Goal: Task Accomplishment & Management: Complete application form

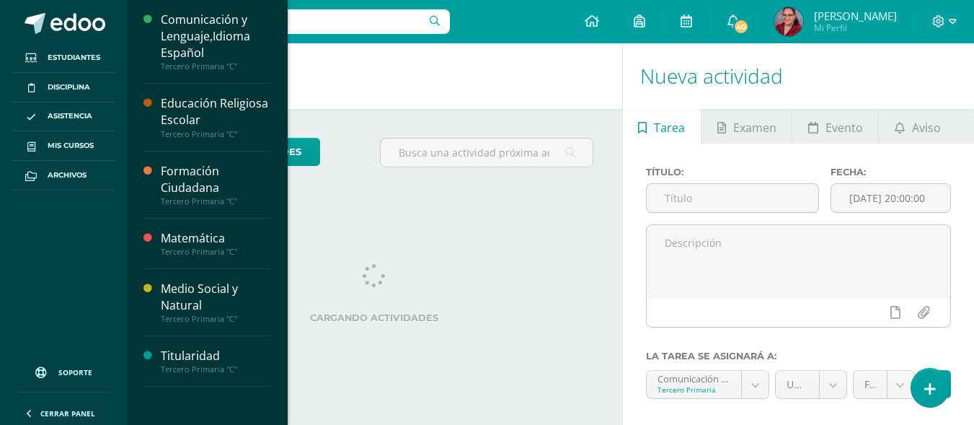
scroll to position [72, 0]
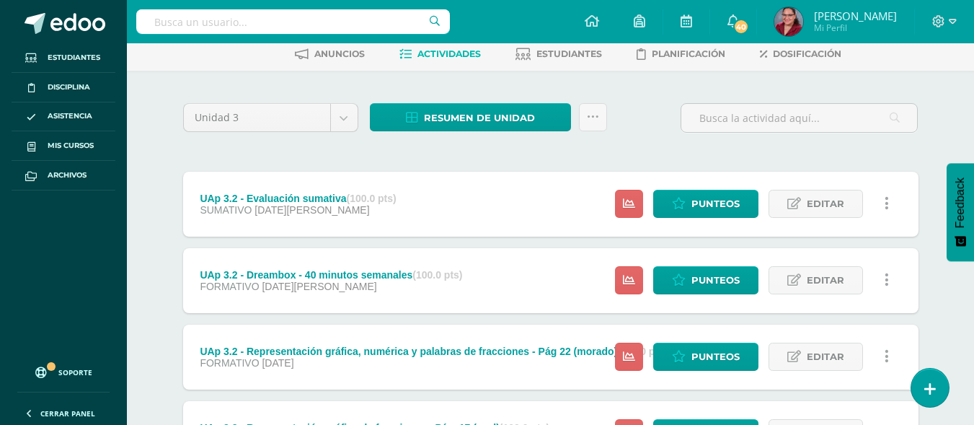
scroll to position [144, 0]
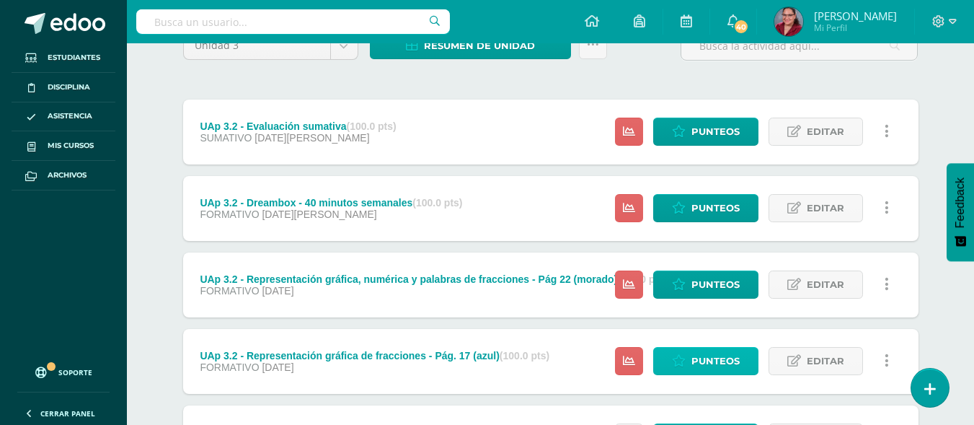
click at [698, 353] on span "Punteos" at bounding box center [716, 361] width 48 height 27
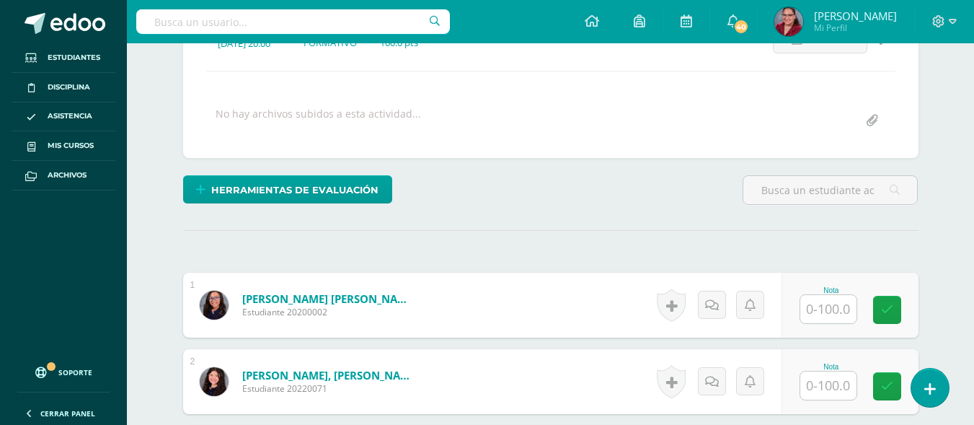
scroll to position [229, 0]
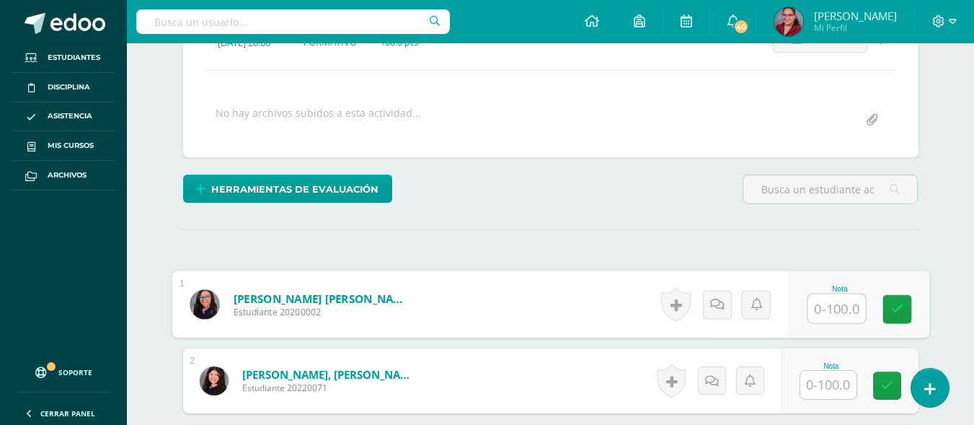
click at [842, 314] on input "text" at bounding box center [837, 308] width 58 height 29
type input "100"
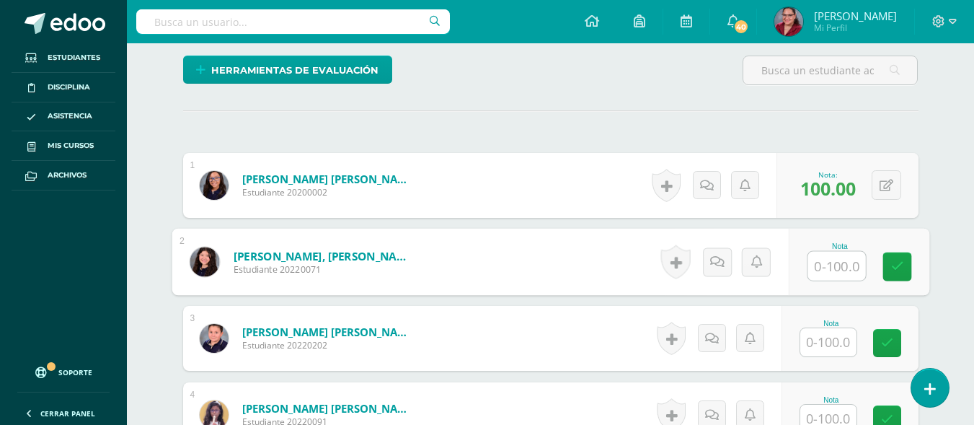
scroll to position [374, 0]
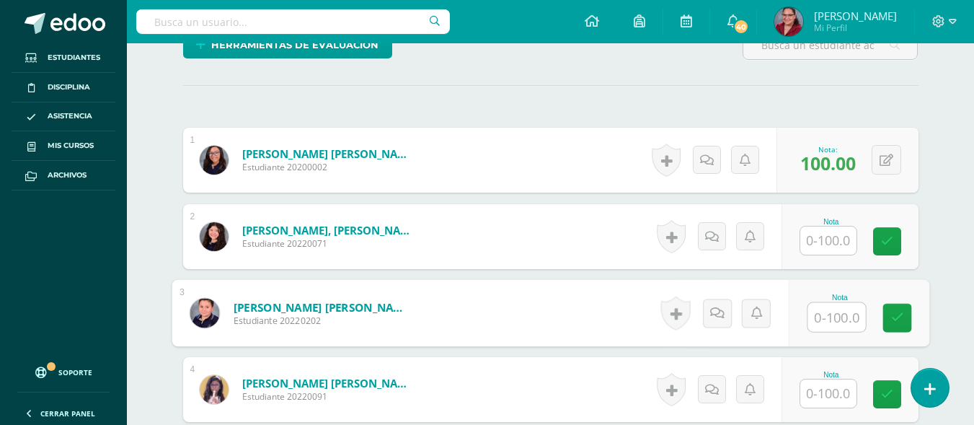
click at [832, 327] on input "text" at bounding box center [837, 317] width 58 height 29
type input "100"
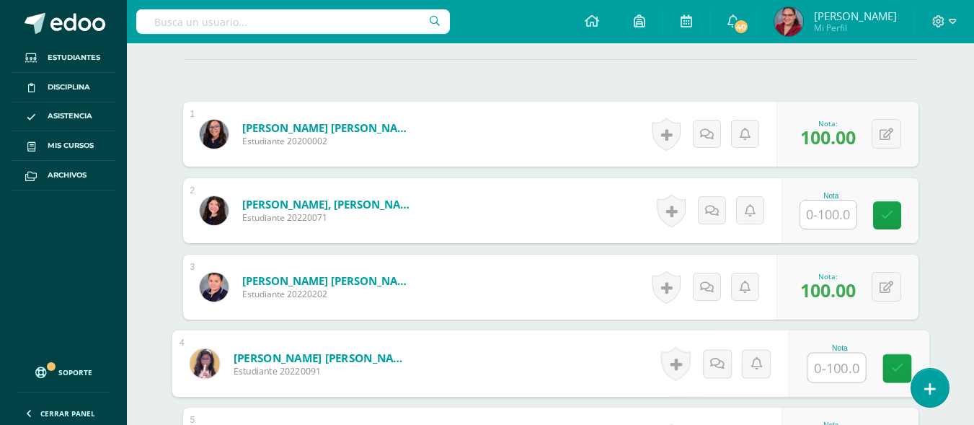
scroll to position [446, 0]
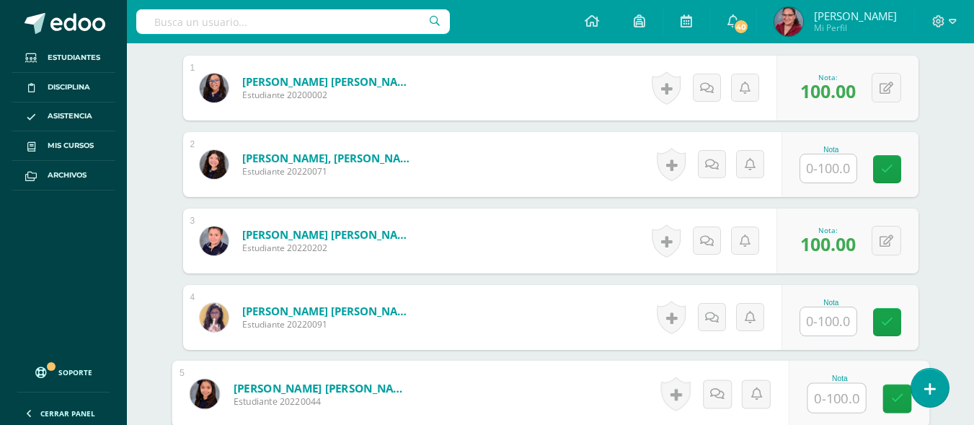
click at [834, 388] on input "text" at bounding box center [837, 398] width 58 height 29
type input "100"
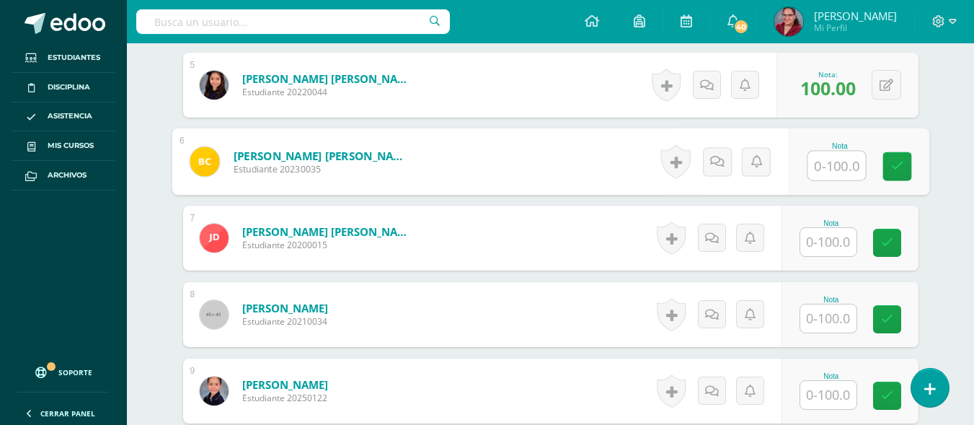
scroll to position [780, 0]
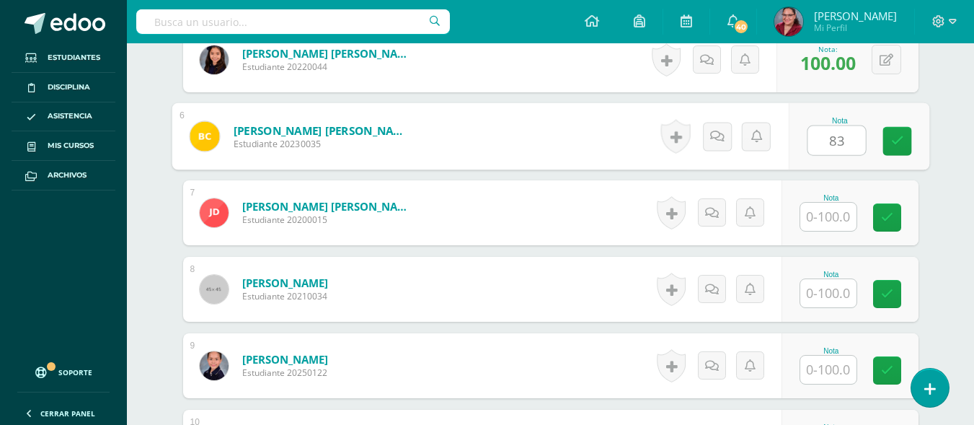
type input "83"
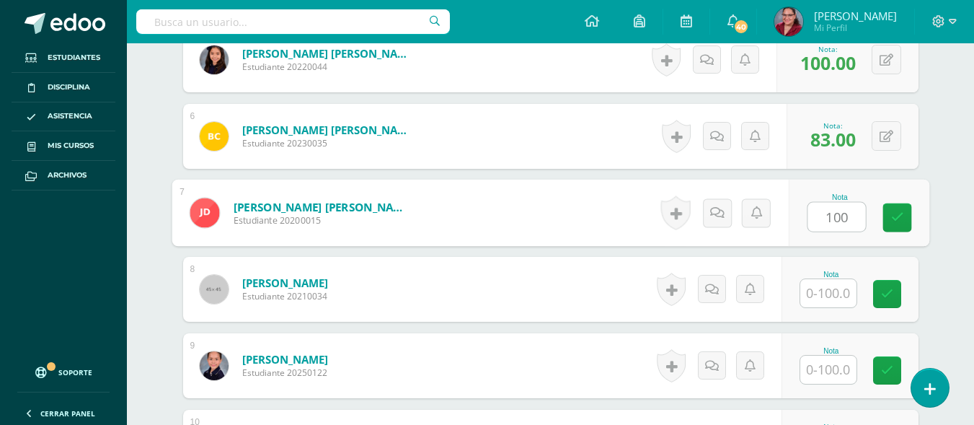
type input "100"
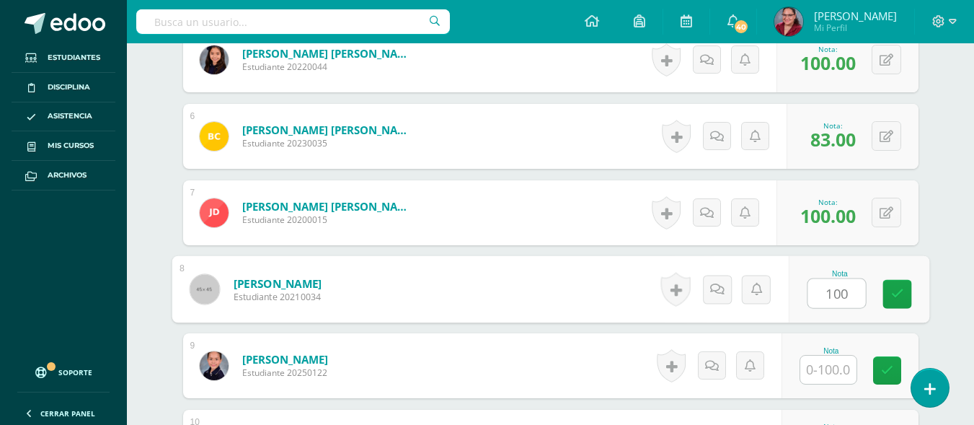
type input "100"
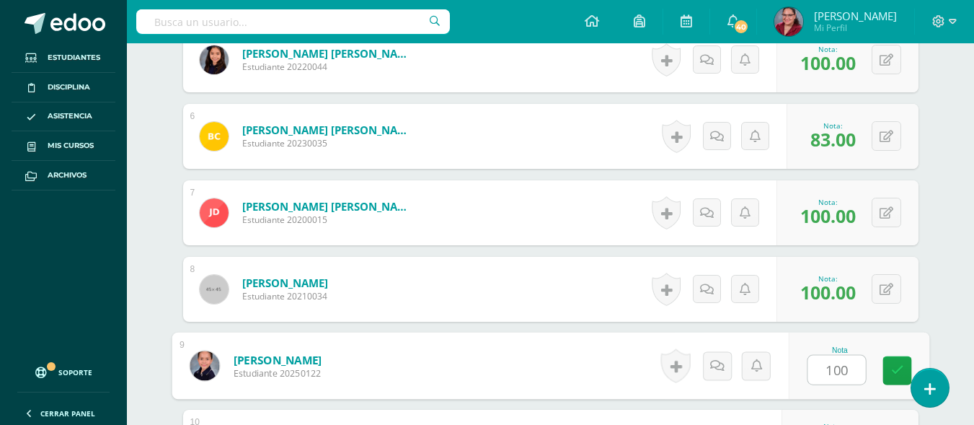
type input "100"
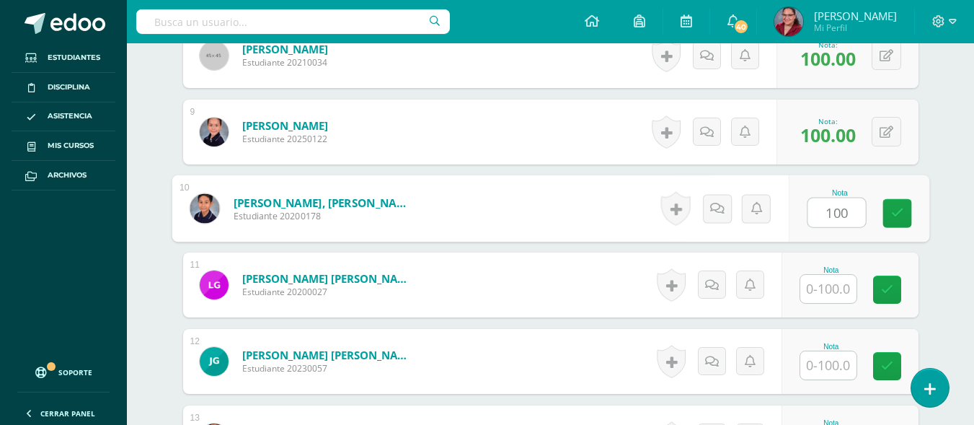
type input "100"
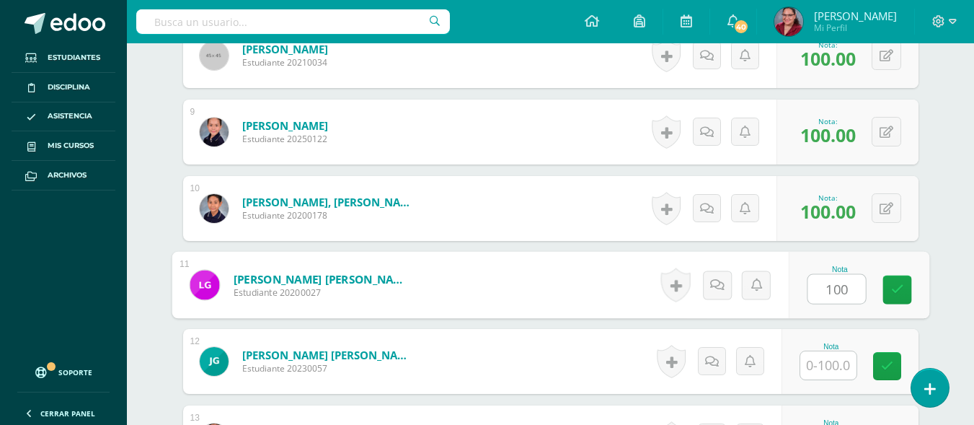
type input "100"
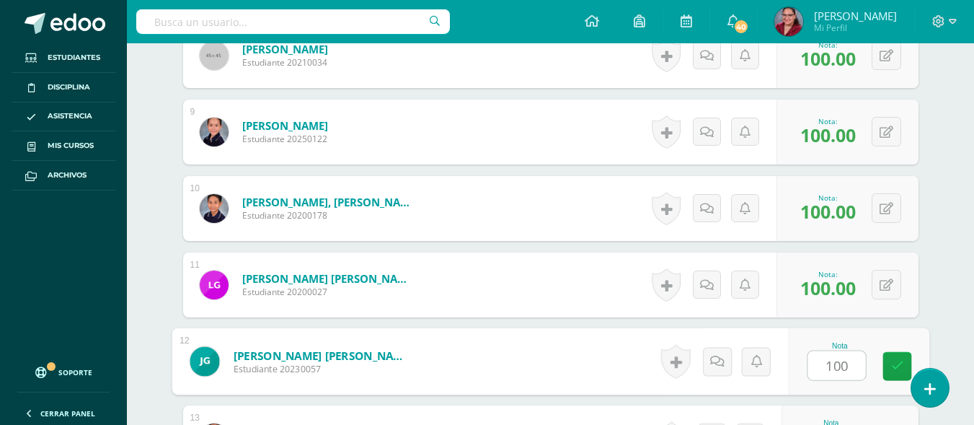
type input "100"
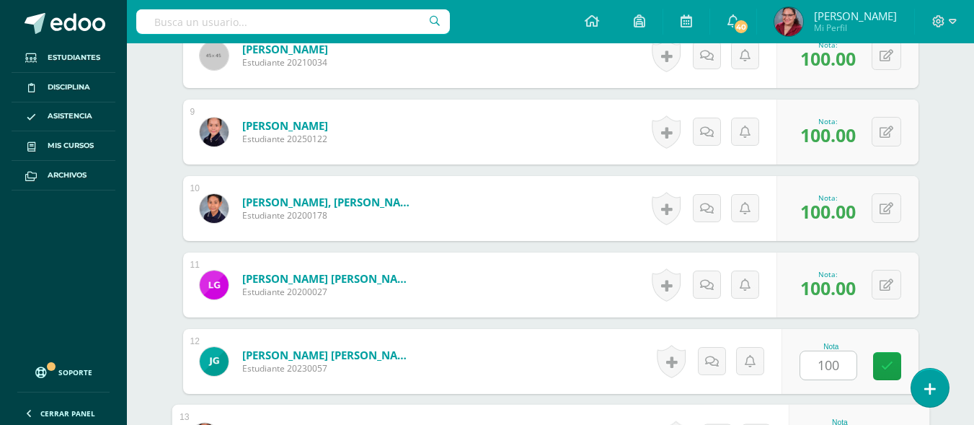
scroll to position [1243, 0]
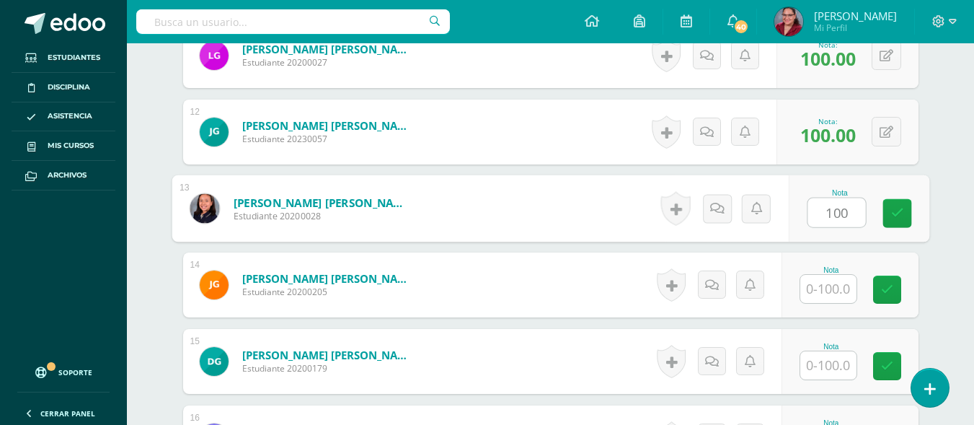
type input "100"
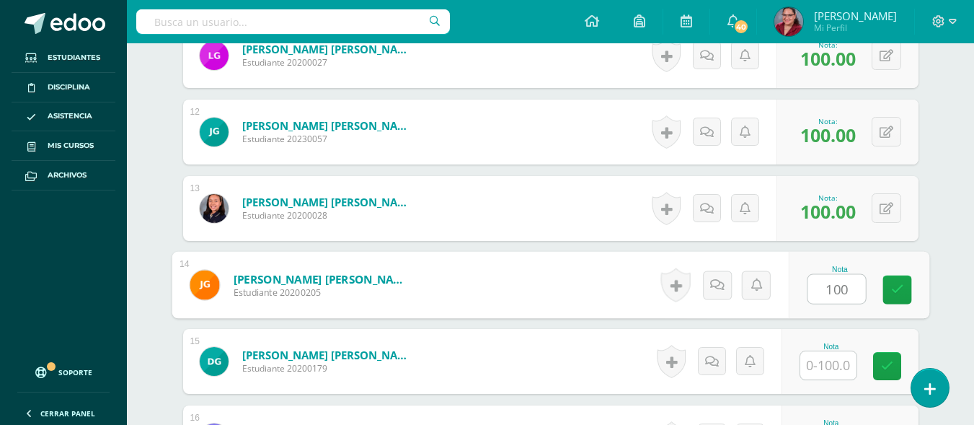
type input "100"
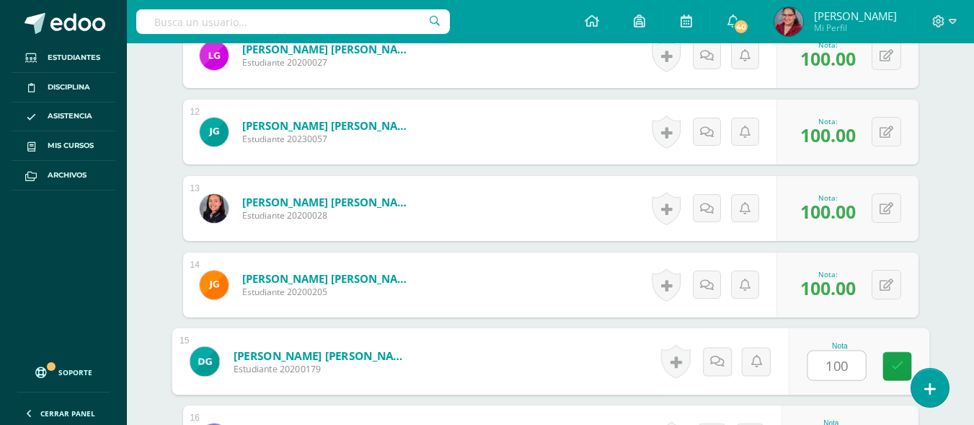
type input "100"
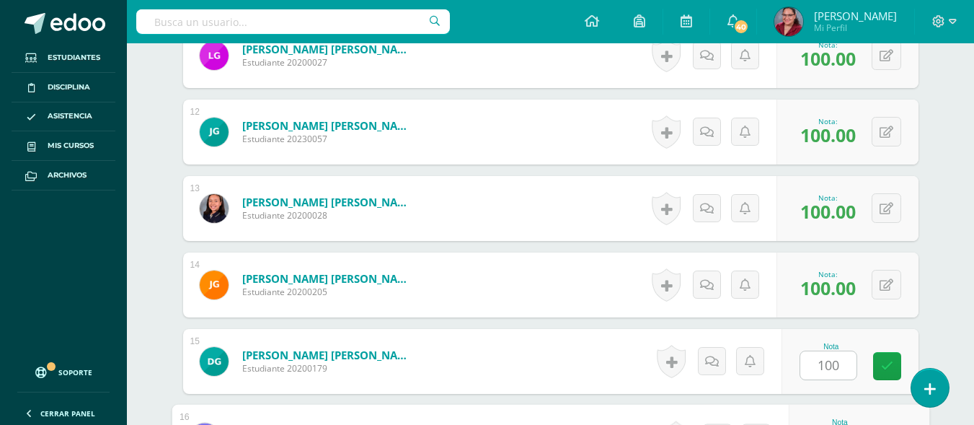
scroll to position [1472, 0]
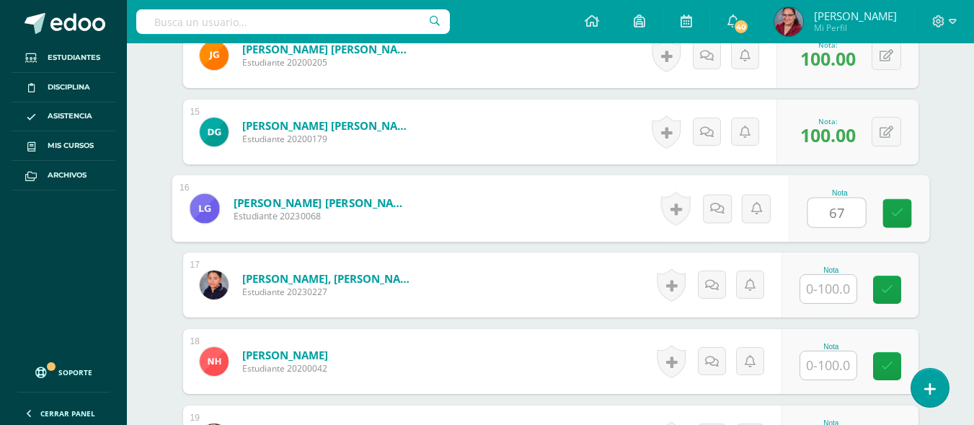
type input "67"
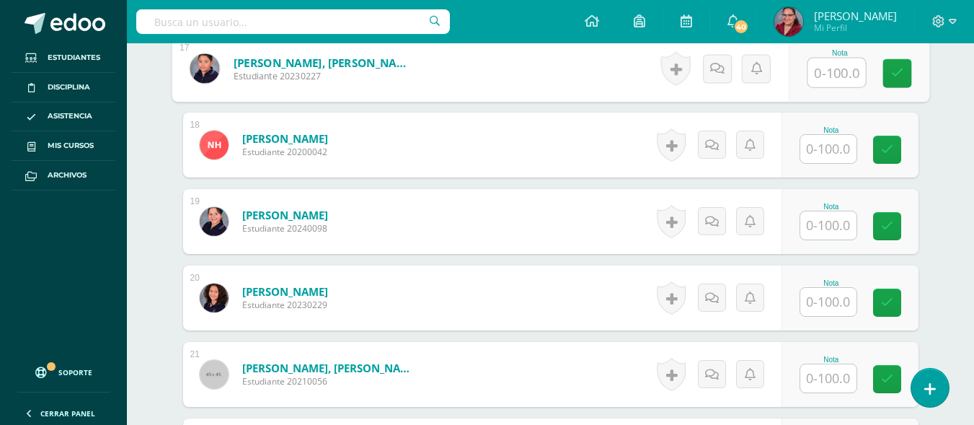
scroll to position [1616, 0]
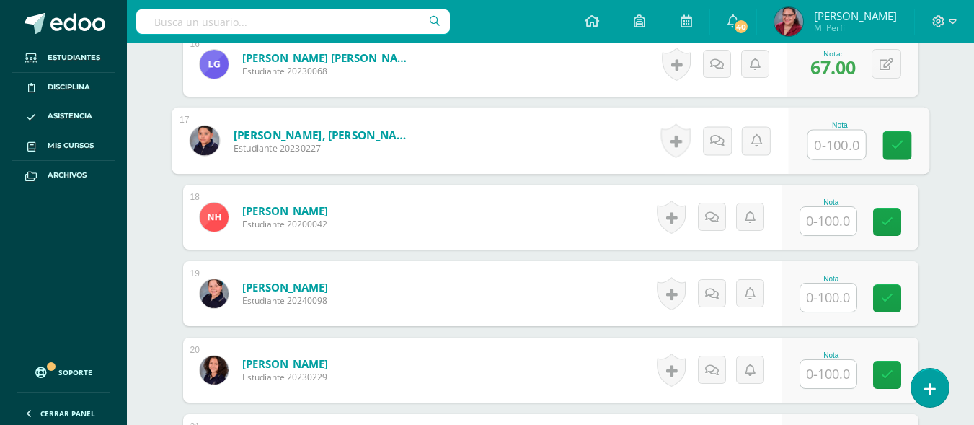
click at [837, 136] on input "text" at bounding box center [837, 145] width 58 height 29
type input "100"
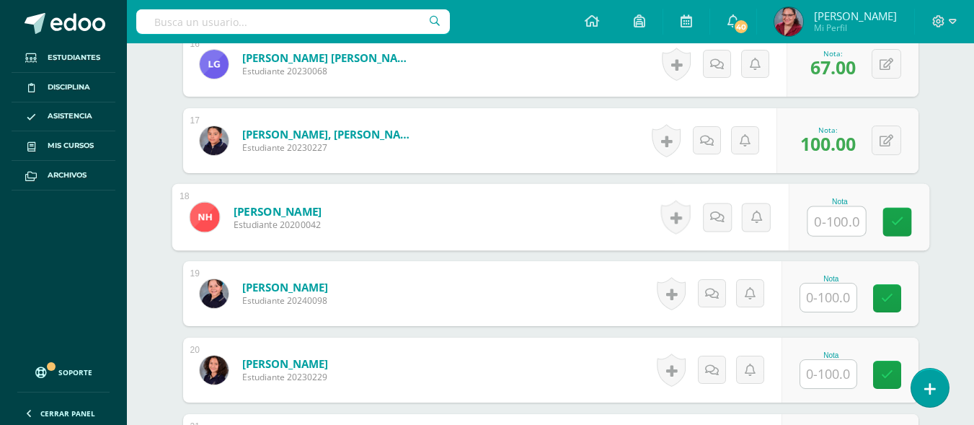
click at [836, 297] on input "text" at bounding box center [828, 297] width 56 height 28
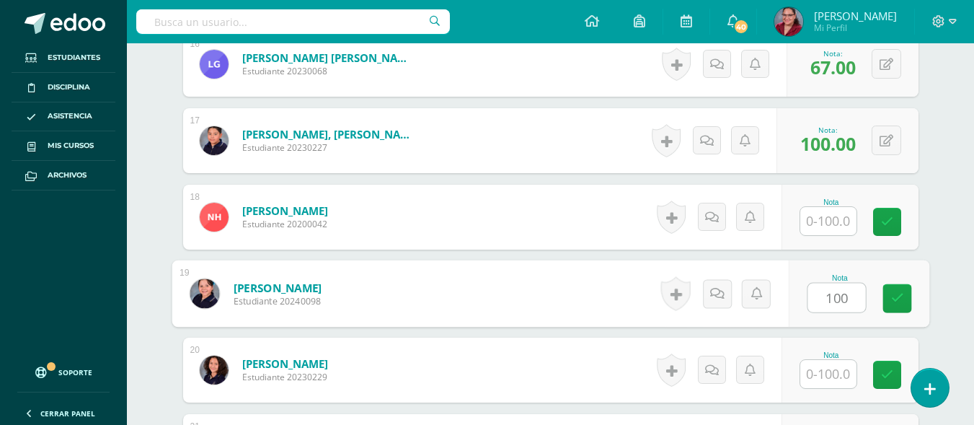
type input "100"
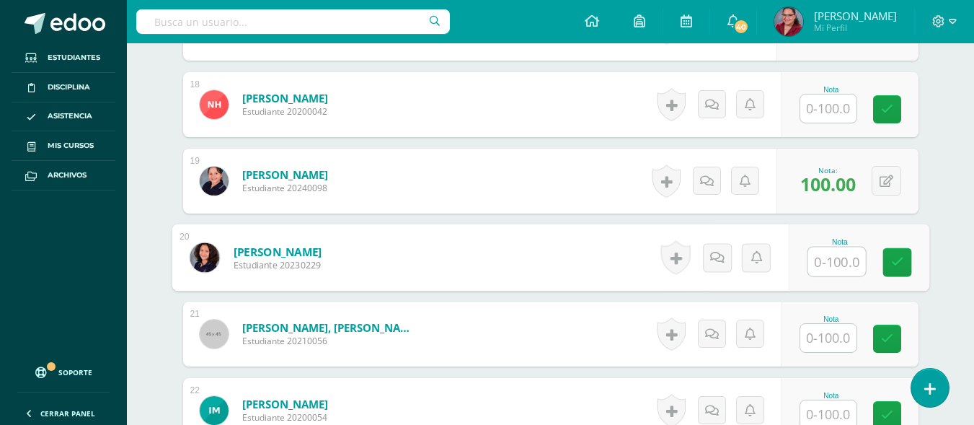
scroll to position [1760, 0]
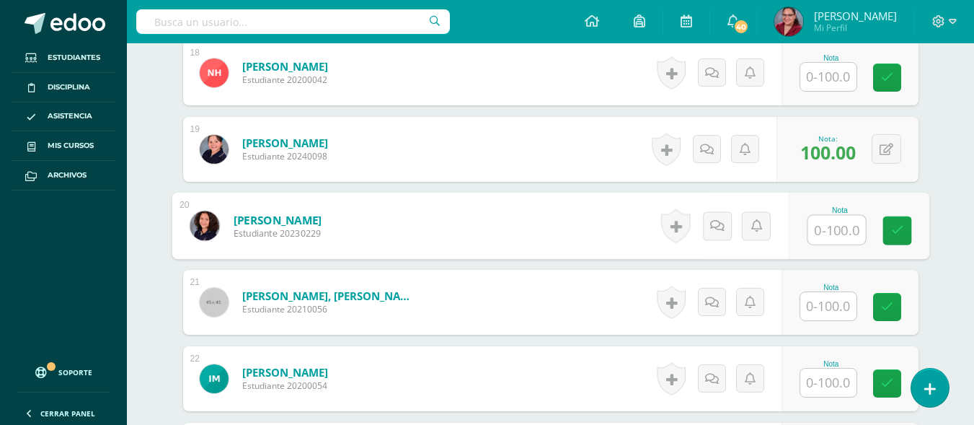
click at [829, 308] on input "text" at bounding box center [828, 306] width 56 height 28
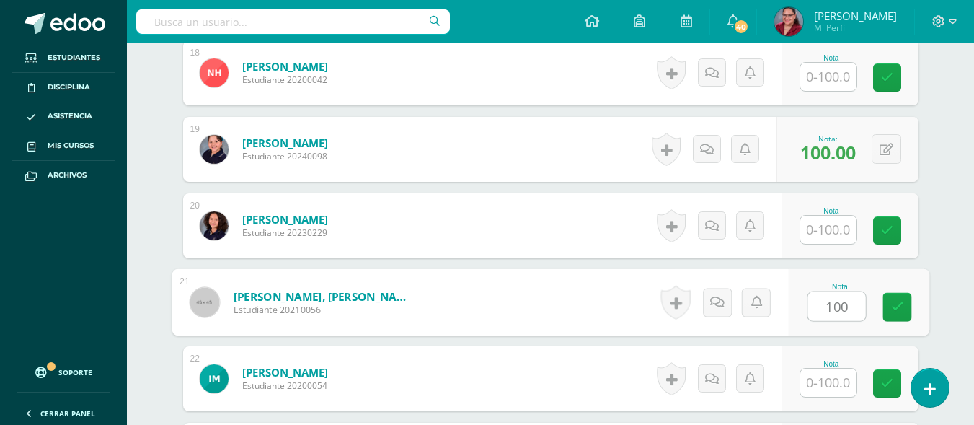
type input "100"
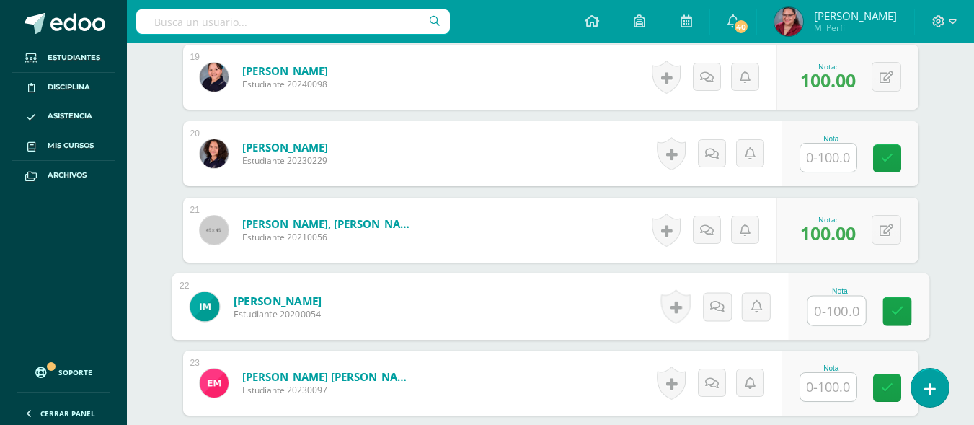
scroll to position [1905, 0]
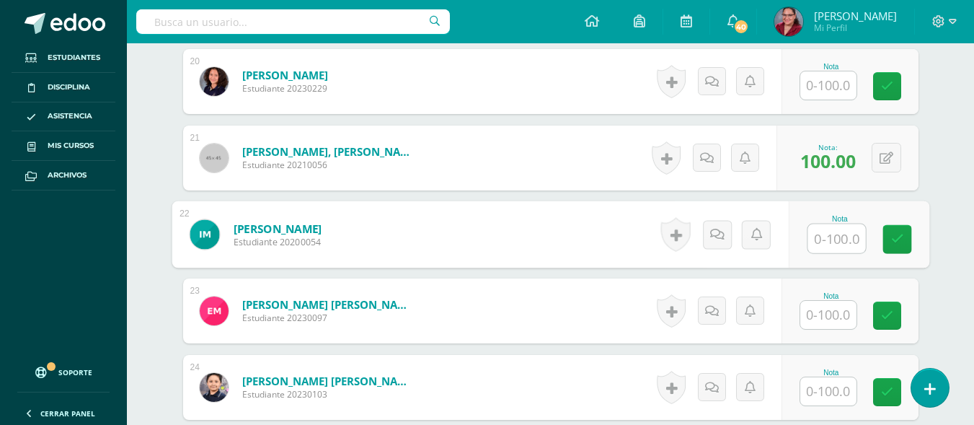
click at [833, 315] on input "text" at bounding box center [828, 315] width 56 height 28
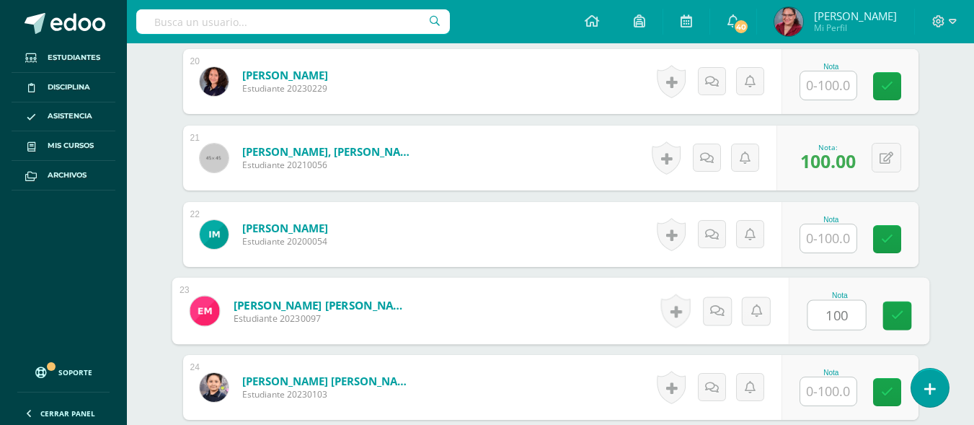
type input "100"
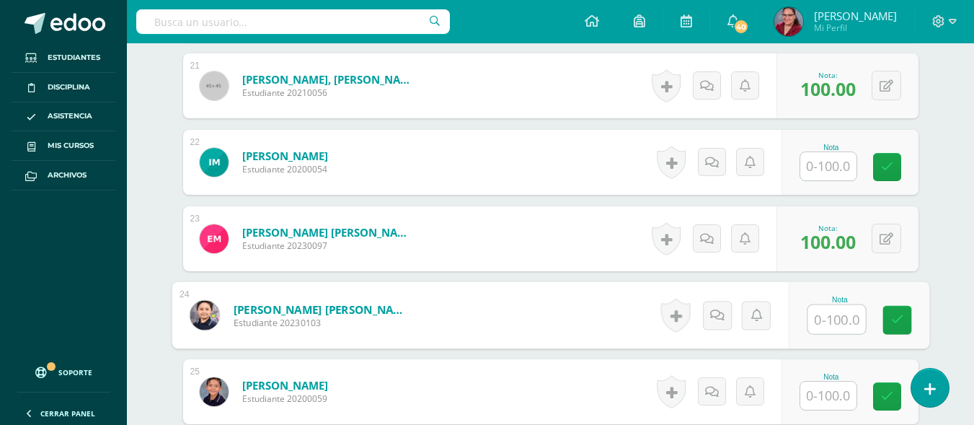
scroll to position [2049, 0]
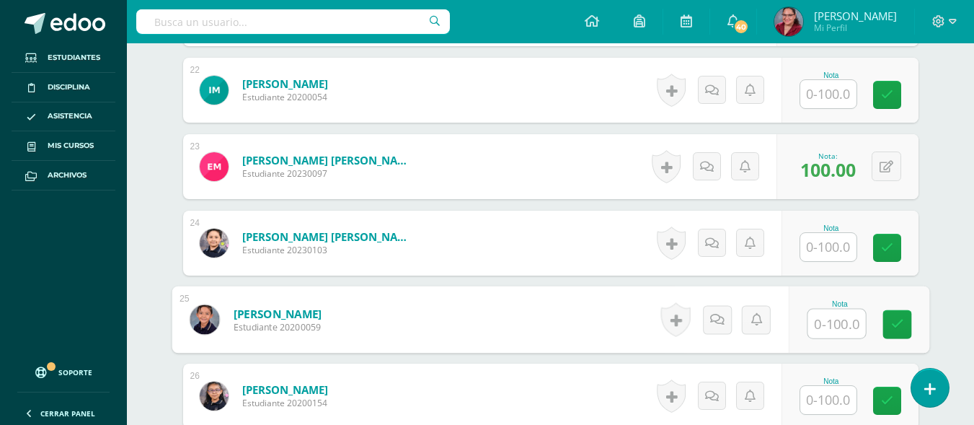
click at [842, 320] on input "text" at bounding box center [837, 323] width 58 height 29
type input "100"
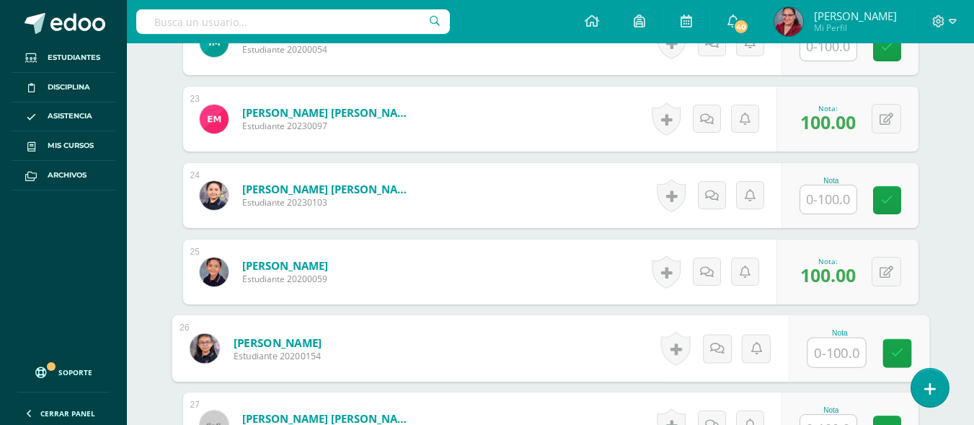
scroll to position [2121, 0]
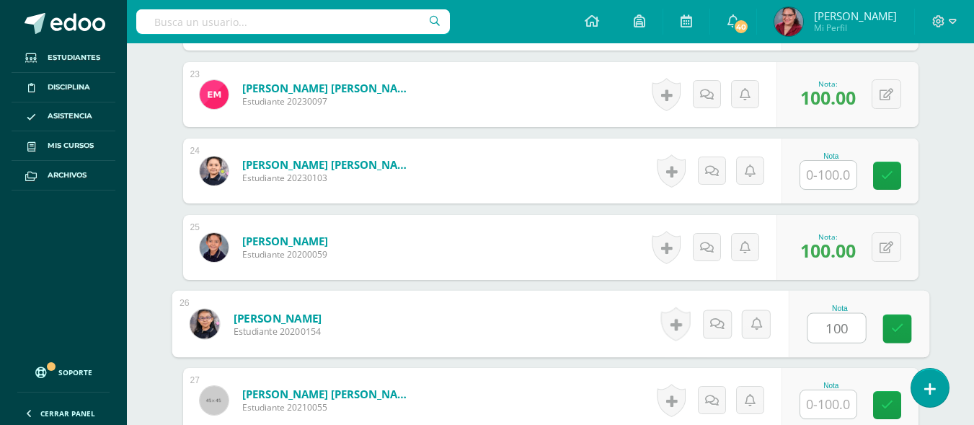
type input "100"
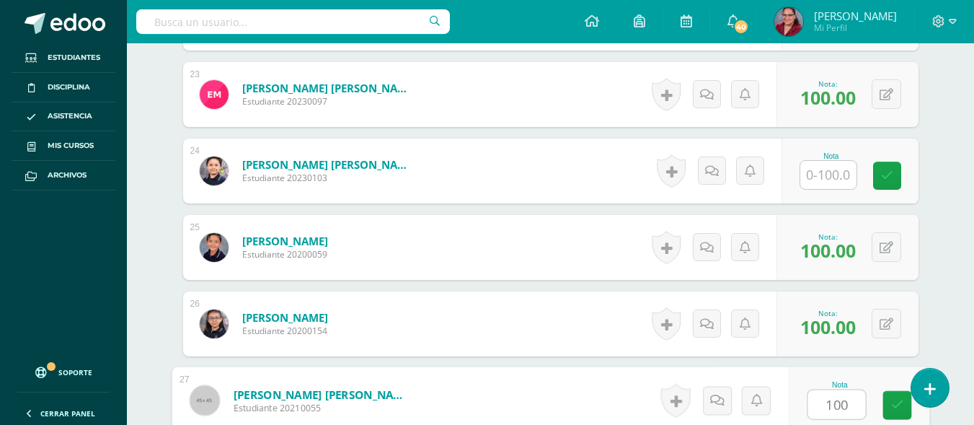
type input "100"
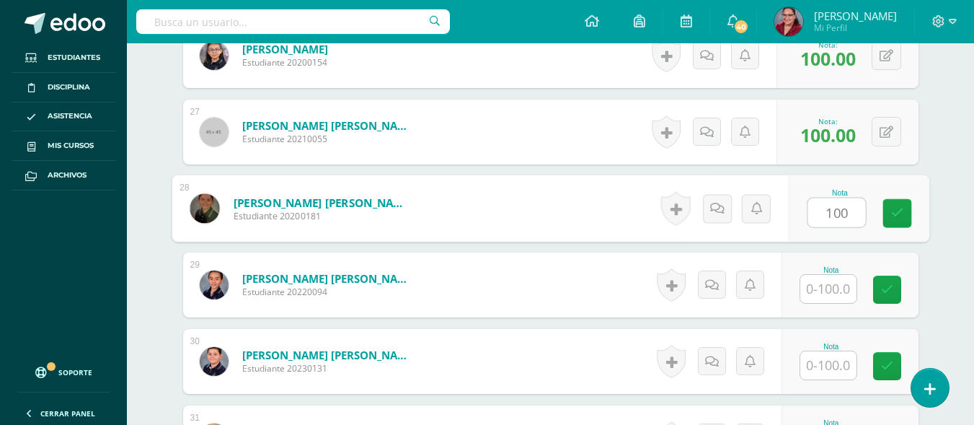
type input "100"
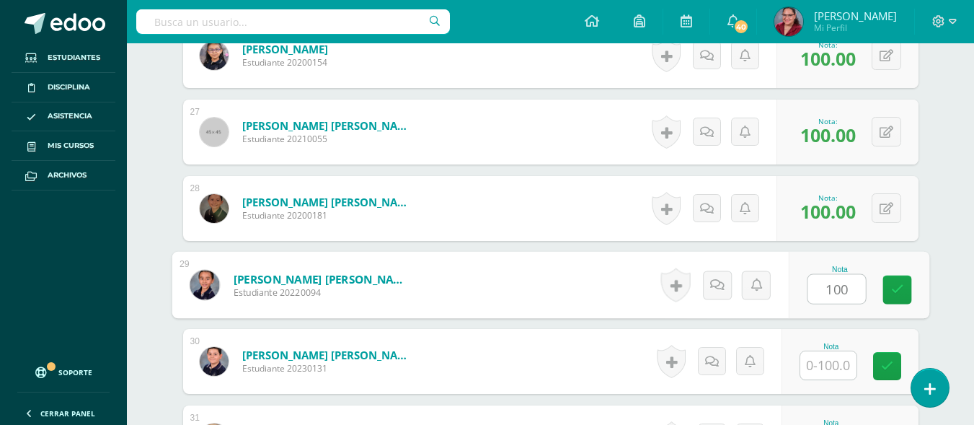
type input "100"
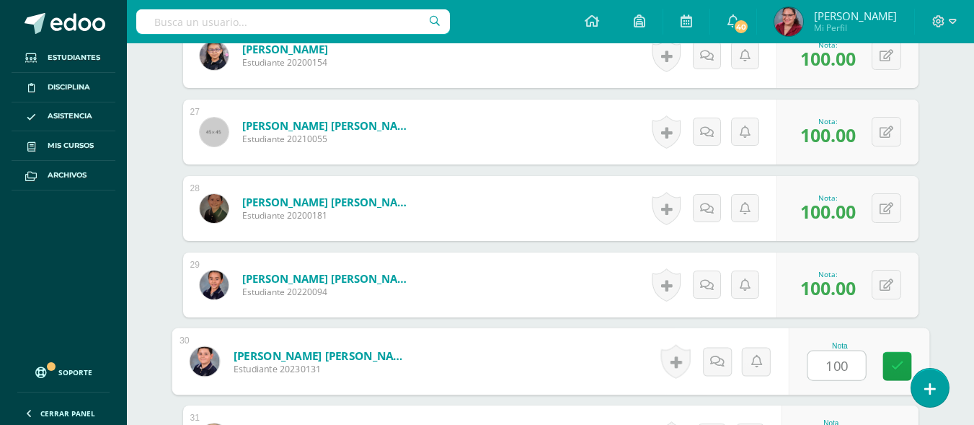
type input "100"
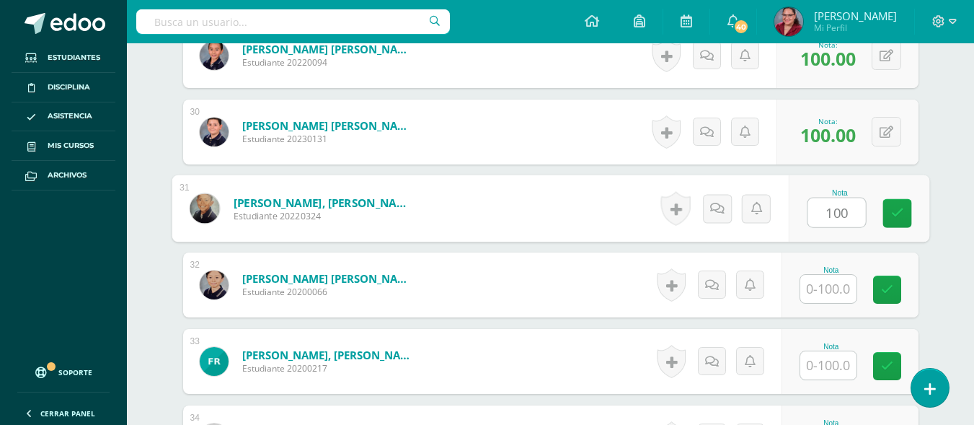
type input "100"
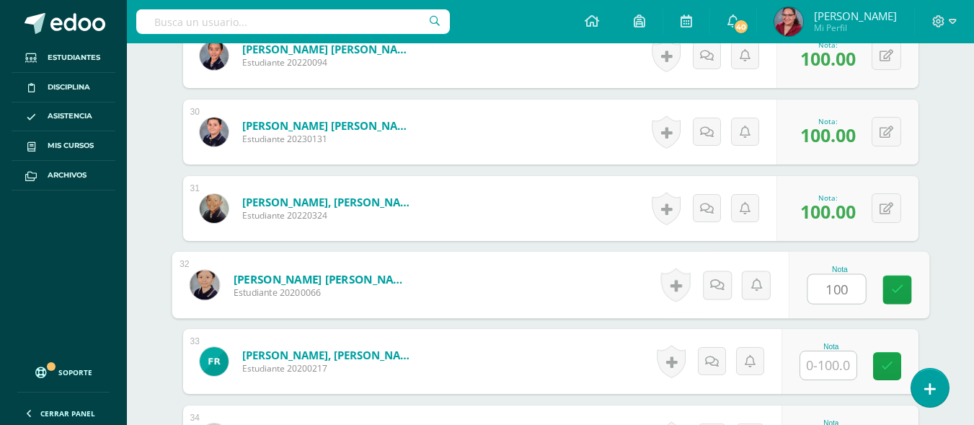
type input "100"
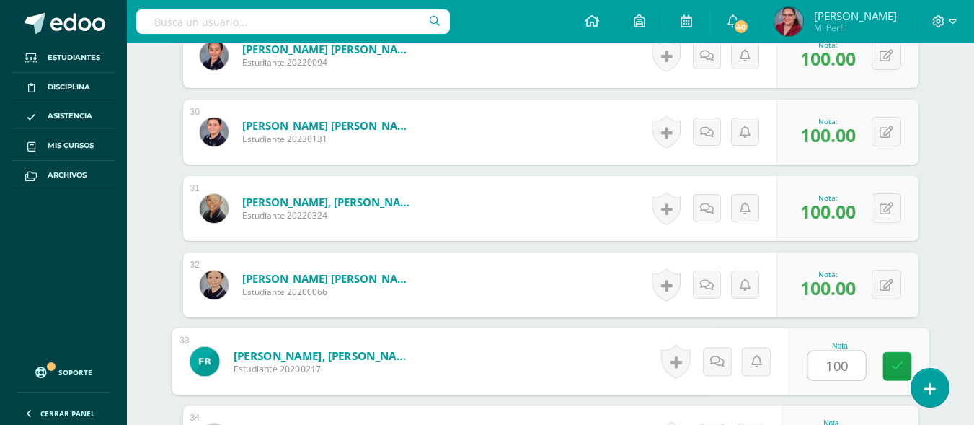
type input "100"
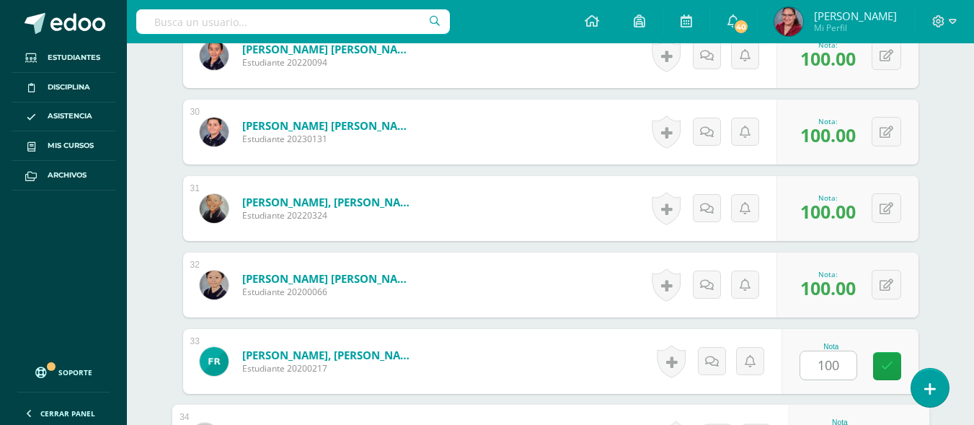
scroll to position [2848, 0]
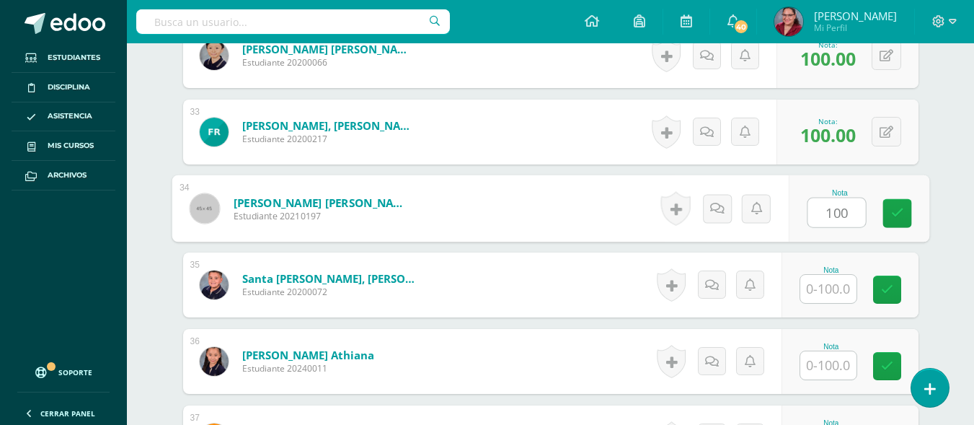
type input "100"
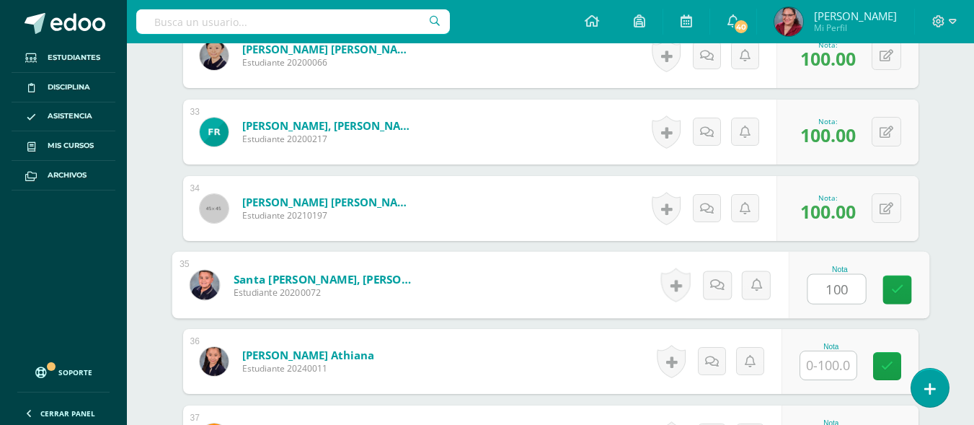
type input "100"
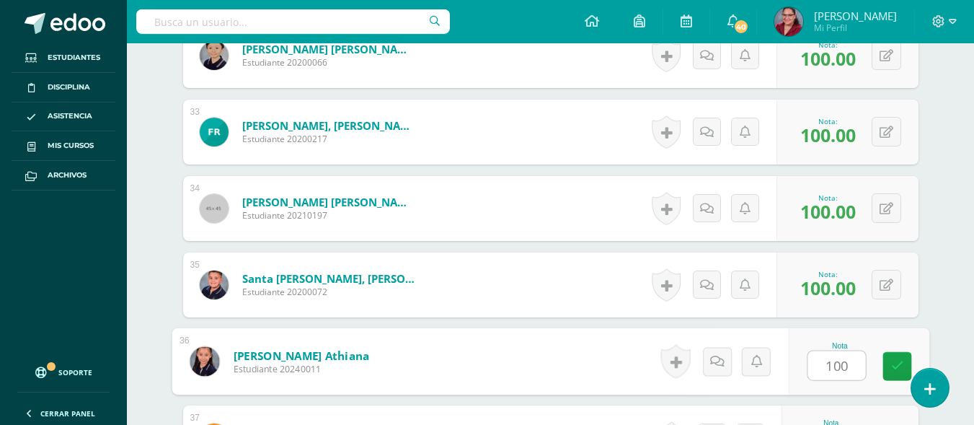
type input "100"
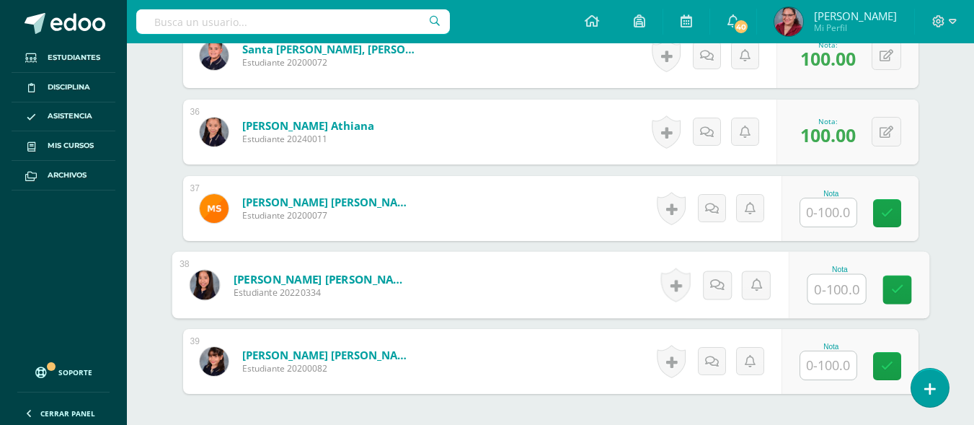
click at [820, 300] on input "text" at bounding box center [837, 289] width 58 height 29
type input "100"
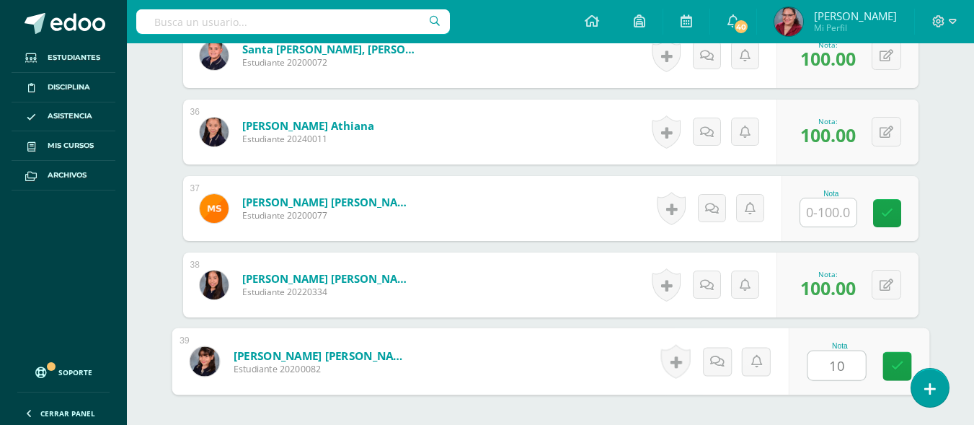
type input "100"
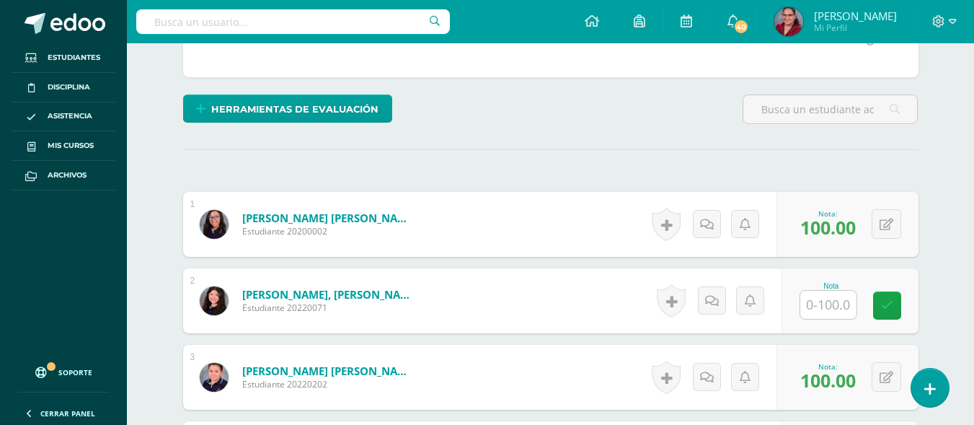
scroll to position [361, 0]
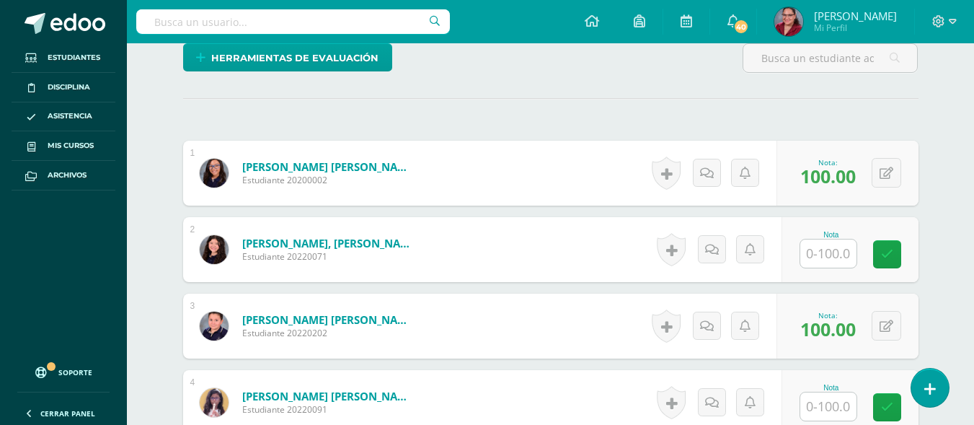
click at [829, 247] on input "text" at bounding box center [828, 253] width 56 height 28
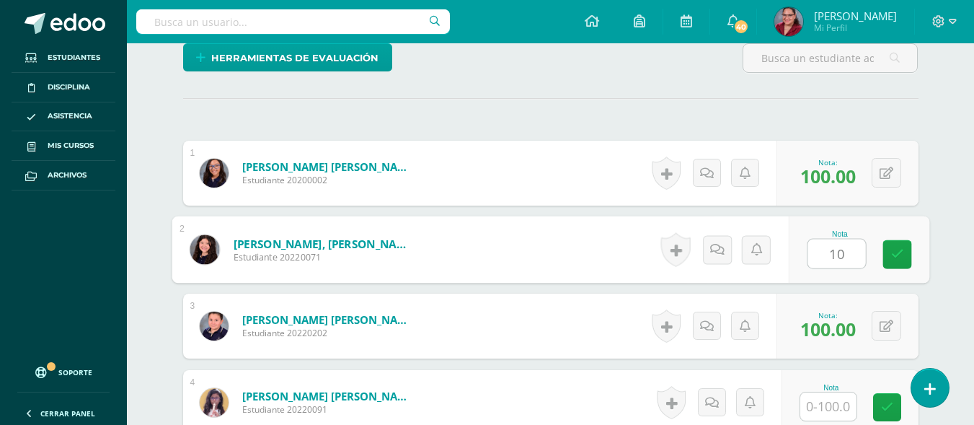
type input "100"
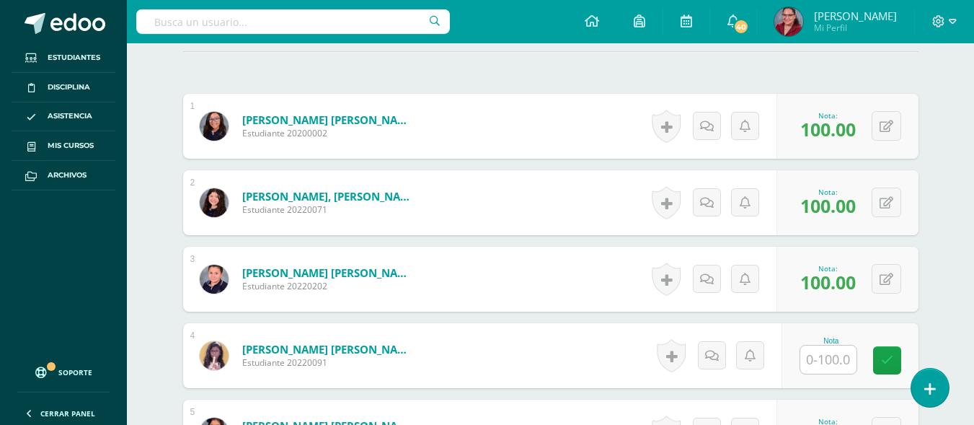
scroll to position [433, 0]
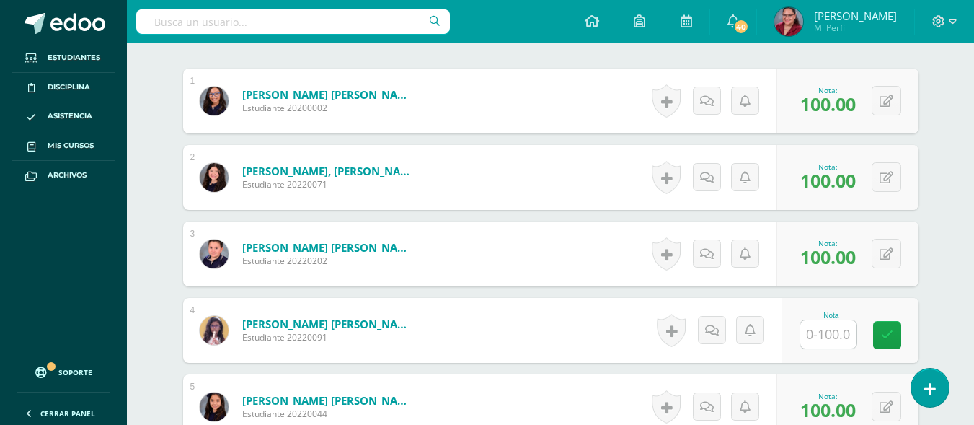
click at [844, 332] on input "text" at bounding box center [828, 334] width 56 height 28
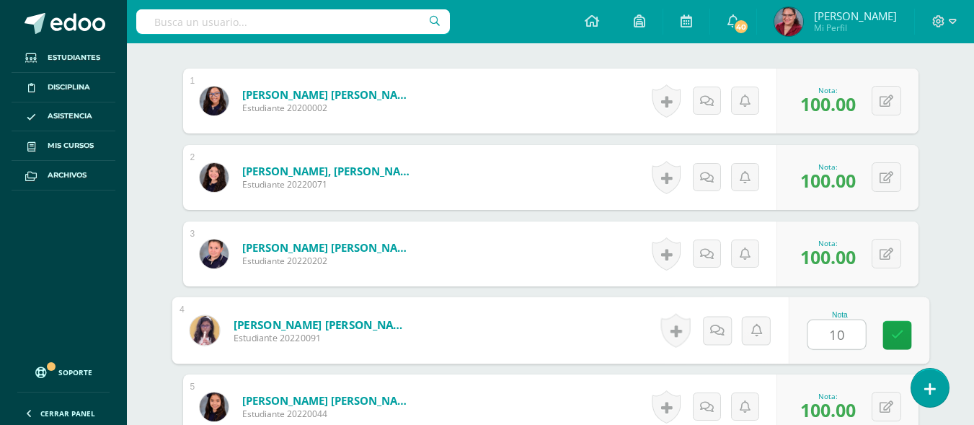
type input "100"
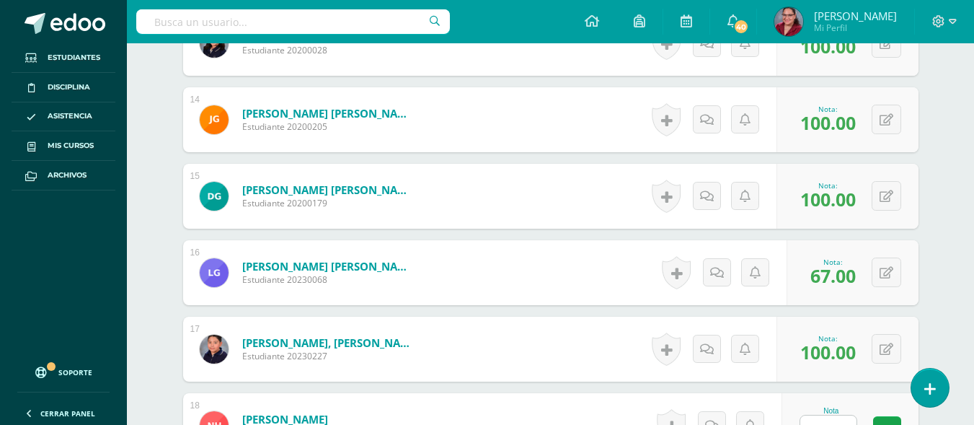
scroll to position [1442, 0]
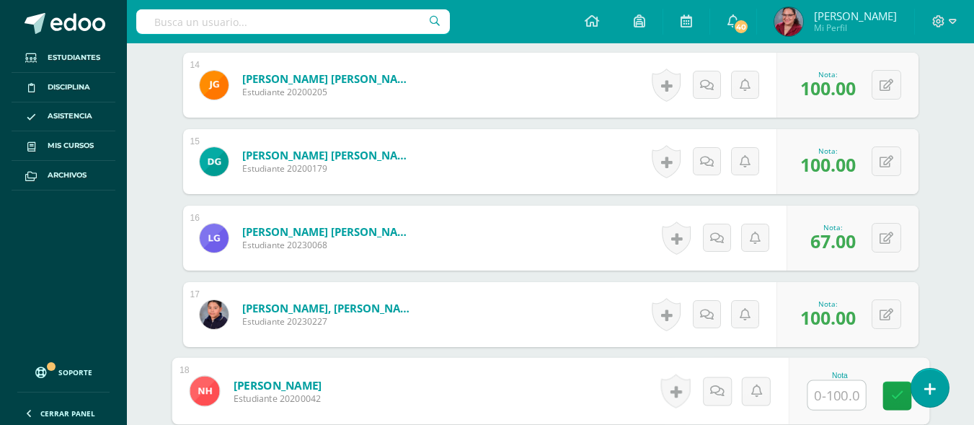
click at [835, 402] on input "text" at bounding box center [837, 395] width 58 height 29
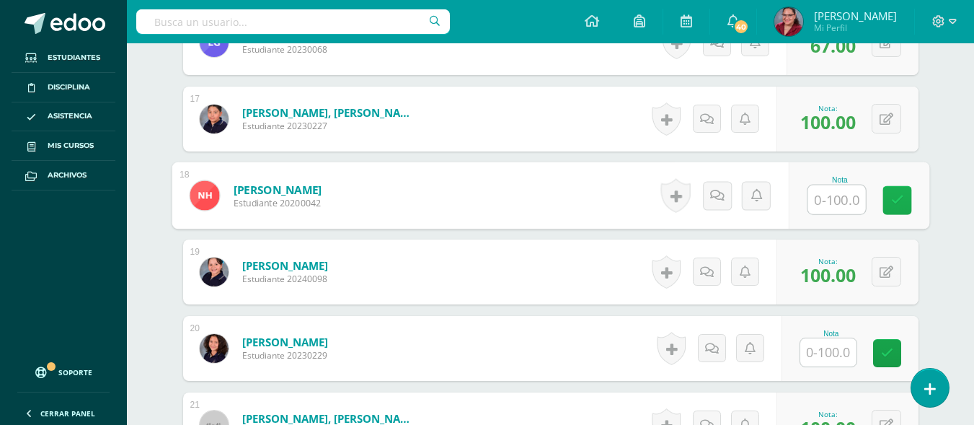
scroll to position [1731, 0]
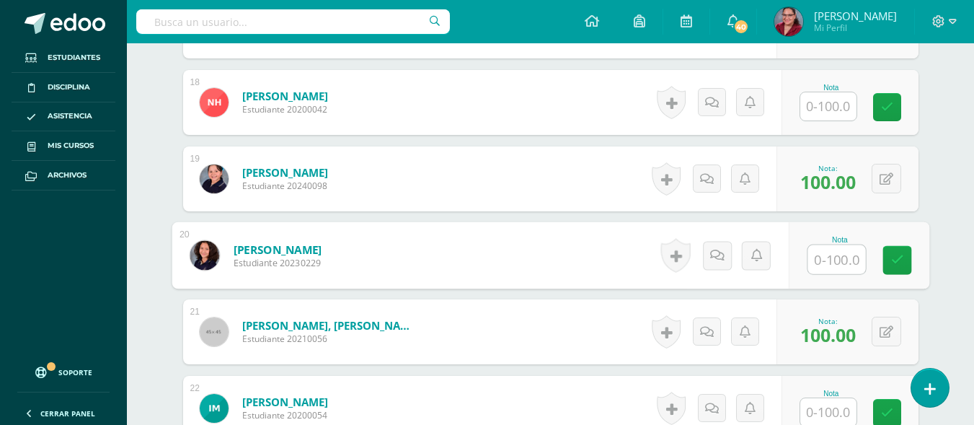
click at [844, 271] on input "text" at bounding box center [837, 259] width 58 height 29
type input "100"
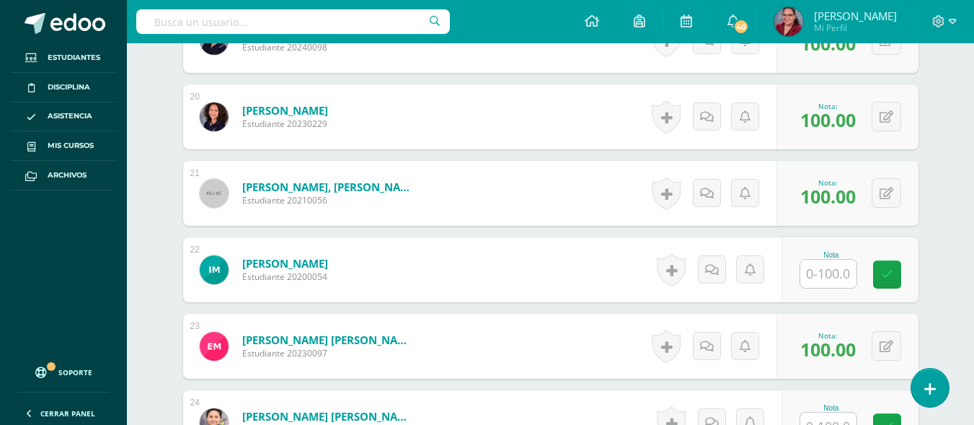
scroll to position [1875, 0]
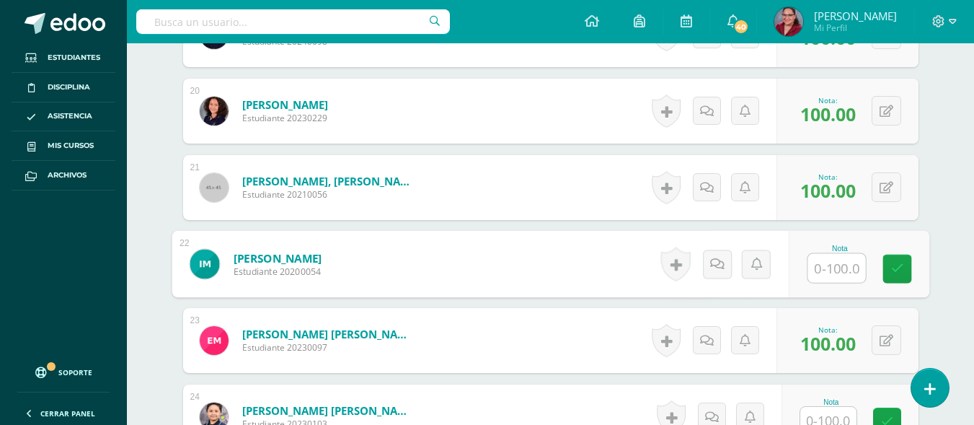
click at [850, 274] on input "text" at bounding box center [837, 268] width 58 height 29
type input "100"
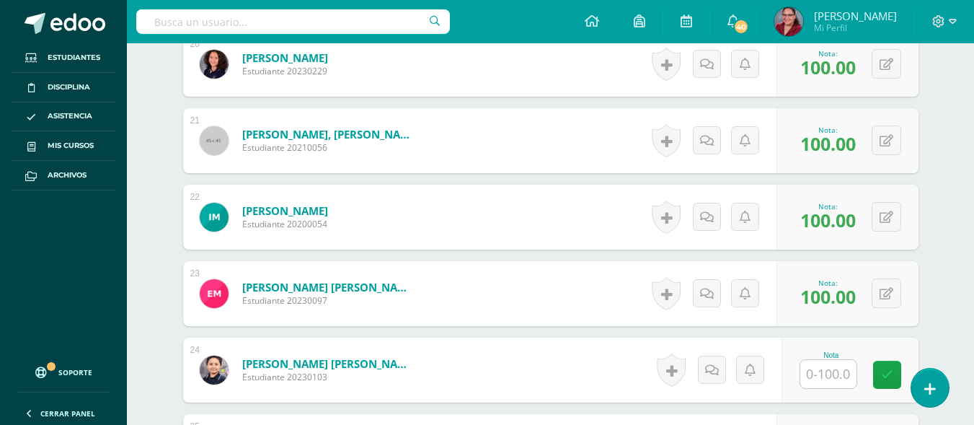
scroll to position [1947, 0]
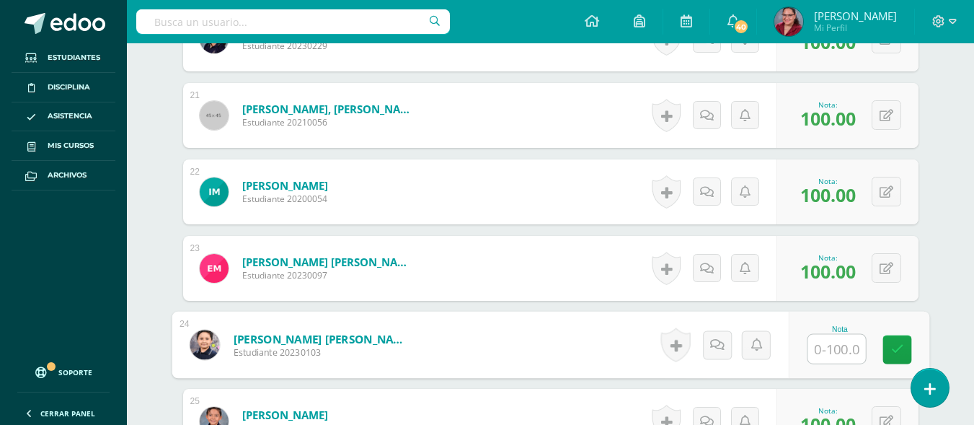
click at [840, 352] on input "text" at bounding box center [837, 349] width 58 height 29
type input "83"
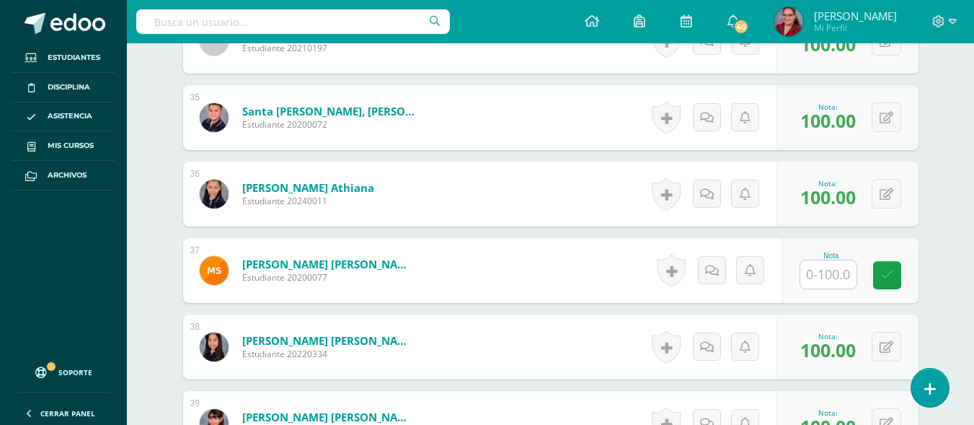
scroll to position [3029, 0]
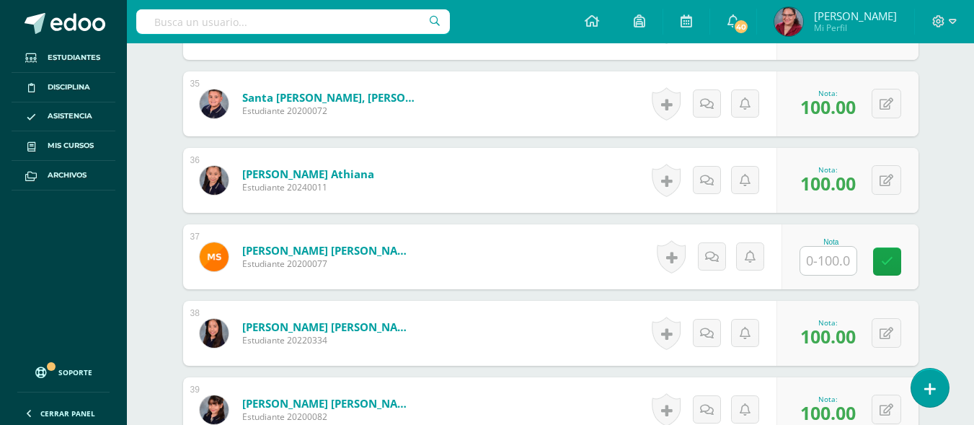
click at [835, 271] on input "text" at bounding box center [828, 261] width 56 height 28
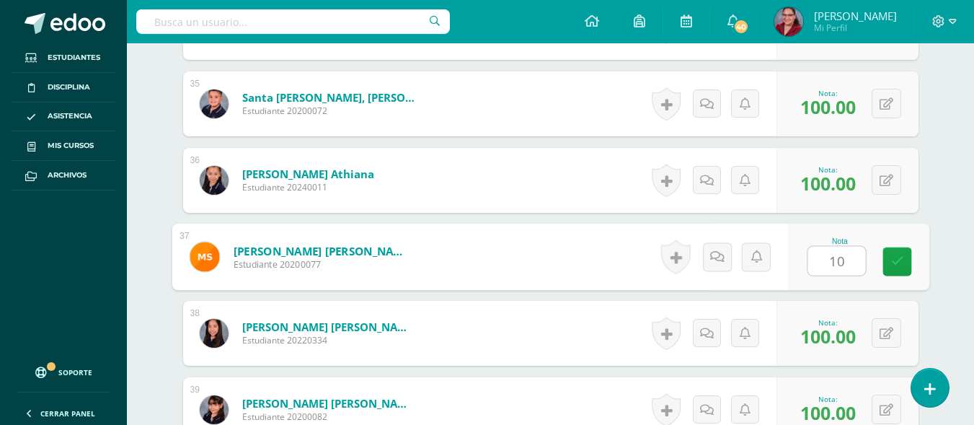
type input "100"
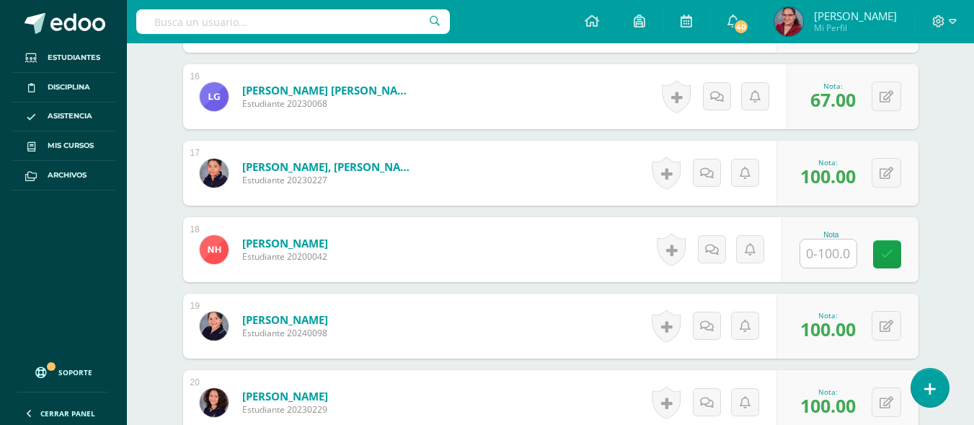
scroll to position [1587, 0]
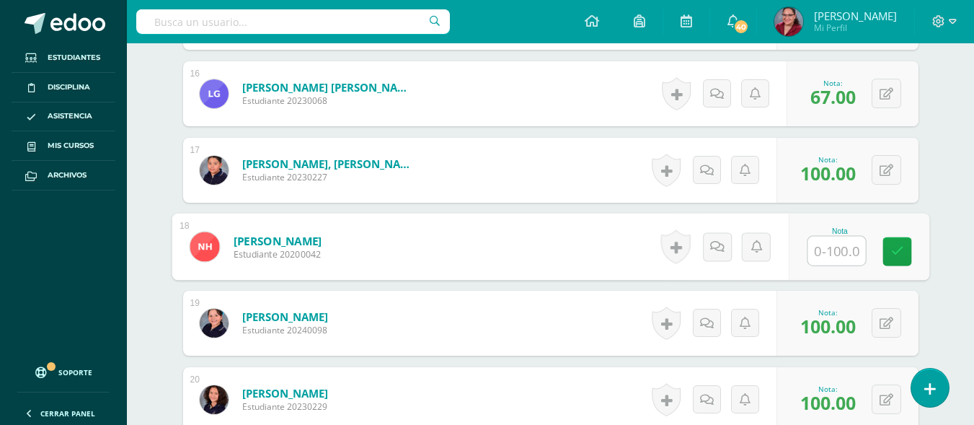
click at [827, 256] on input "text" at bounding box center [837, 251] width 58 height 29
type input "100"
